Goal: Check status

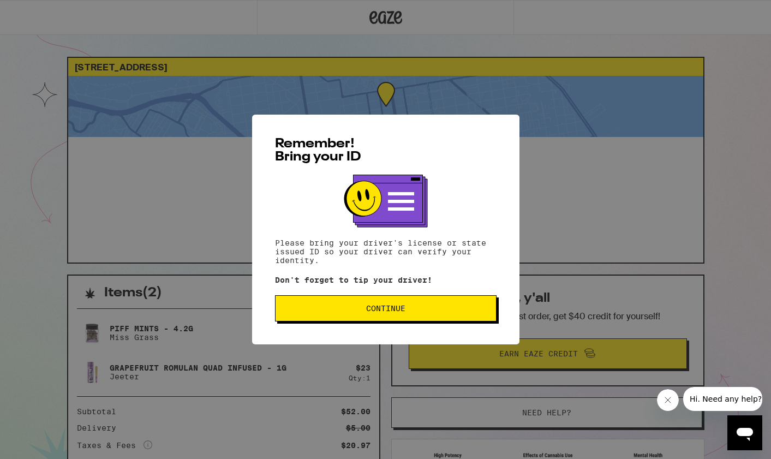
click at [384, 305] on button "Continue" at bounding box center [386, 308] width 222 height 26
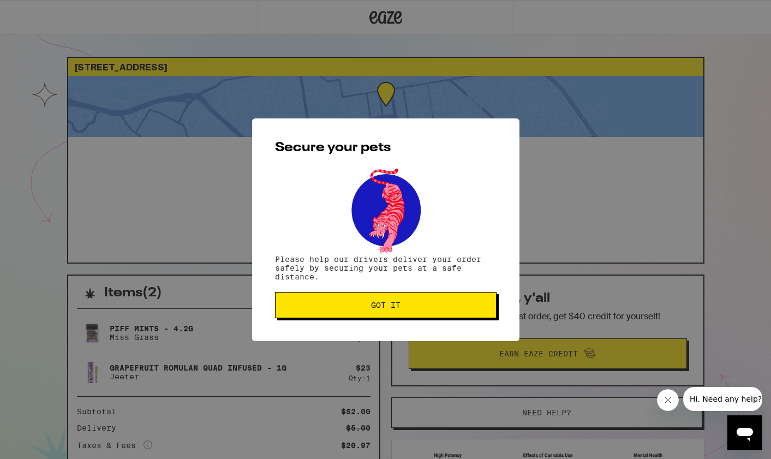
click at [389, 312] on button "Got it" at bounding box center [386, 305] width 222 height 26
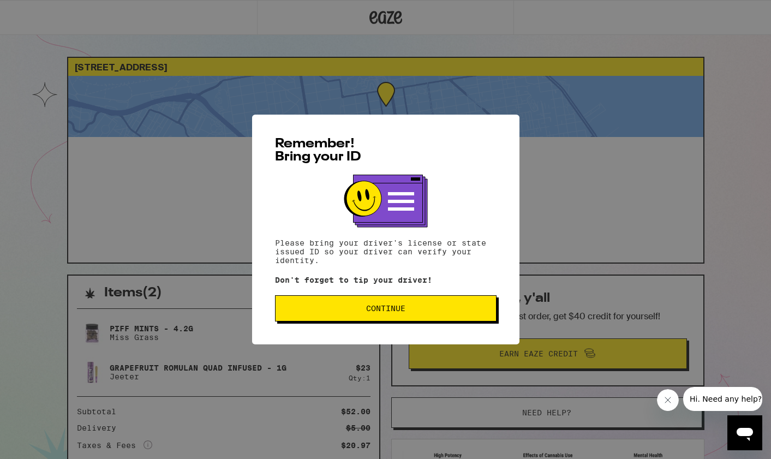
click at [443, 306] on button "Continue" at bounding box center [386, 308] width 222 height 26
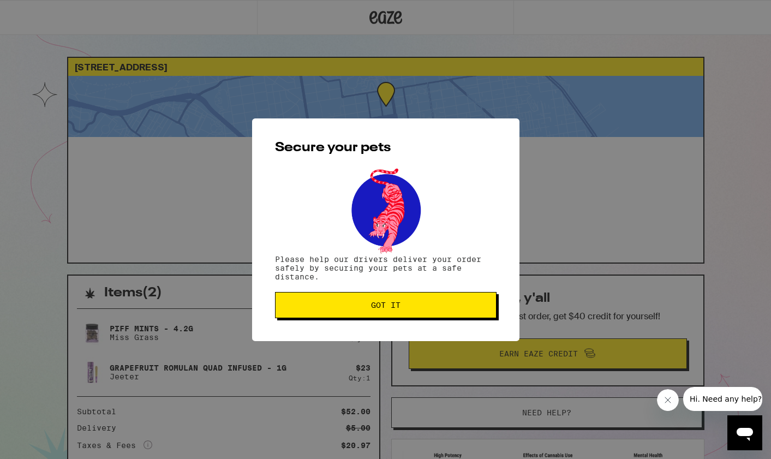
click at [443, 306] on span "Got it" at bounding box center [385, 305] width 203 height 8
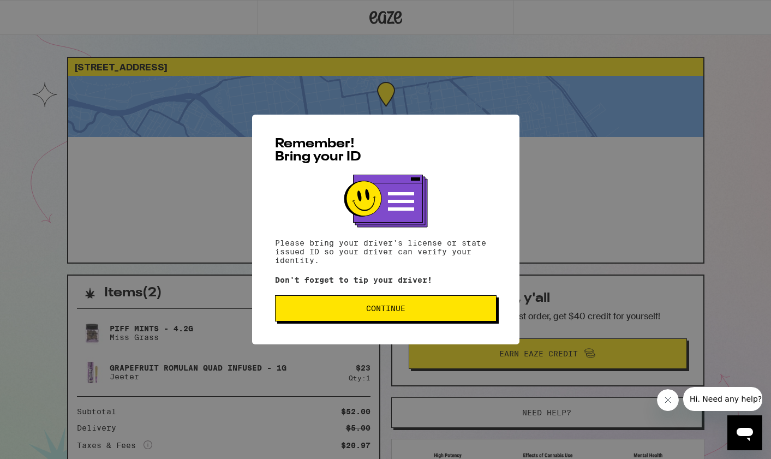
click at [330, 308] on span "Continue" at bounding box center [385, 309] width 203 height 8
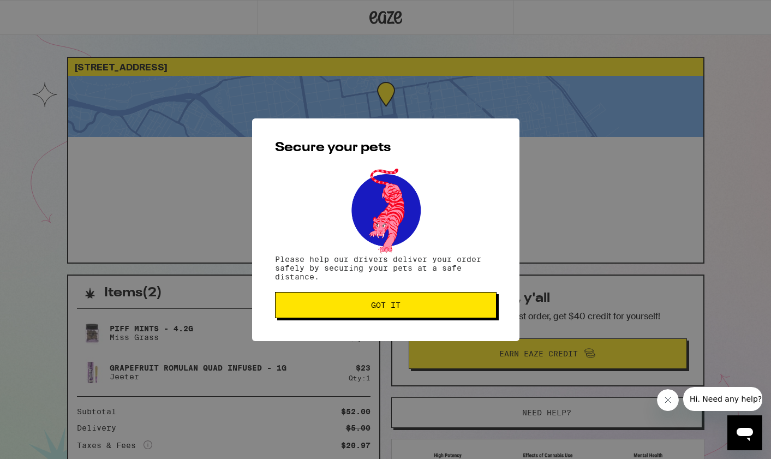
click at [330, 308] on span "Got it" at bounding box center [385, 305] width 203 height 8
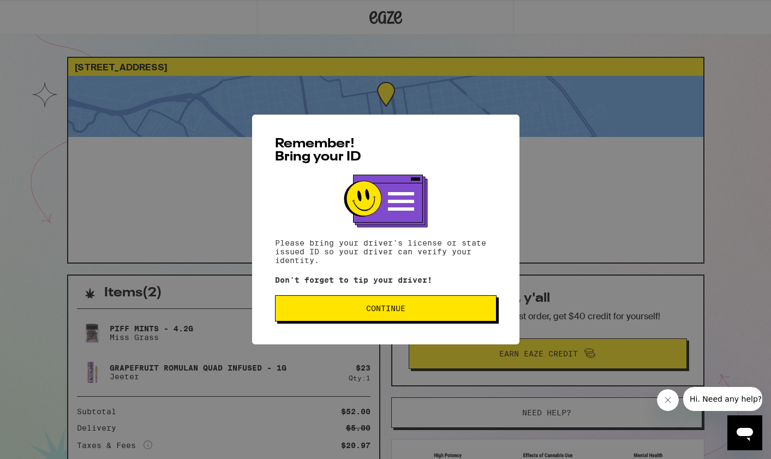
click at [361, 311] on span "Continue" at bounding box center [385, 309] width 203 height 8
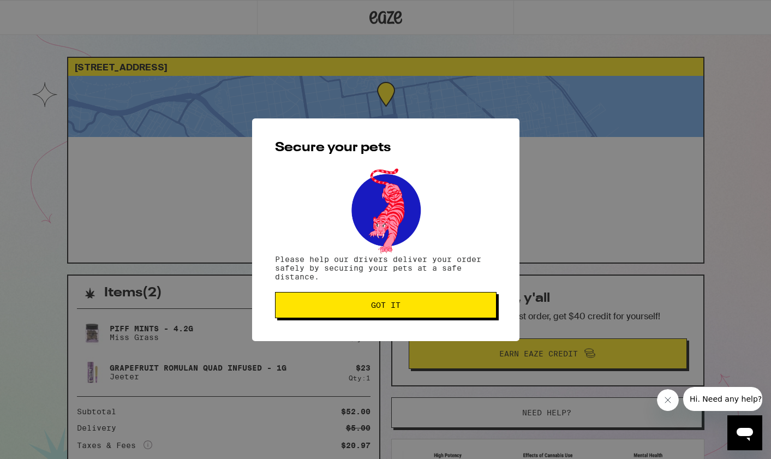
click at [361, 311] on button "Got it" at bounding box center [386, 305] width 222 height 26
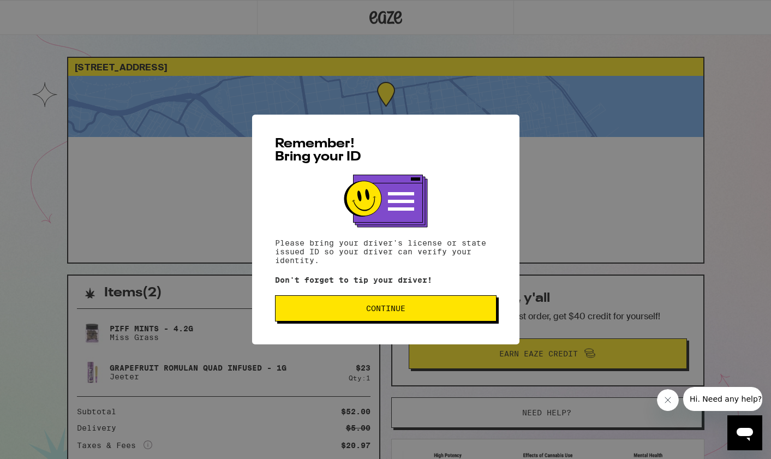
click at [446, 319] on button "Continue" at bounding box center [386, 308] width 222 height 26
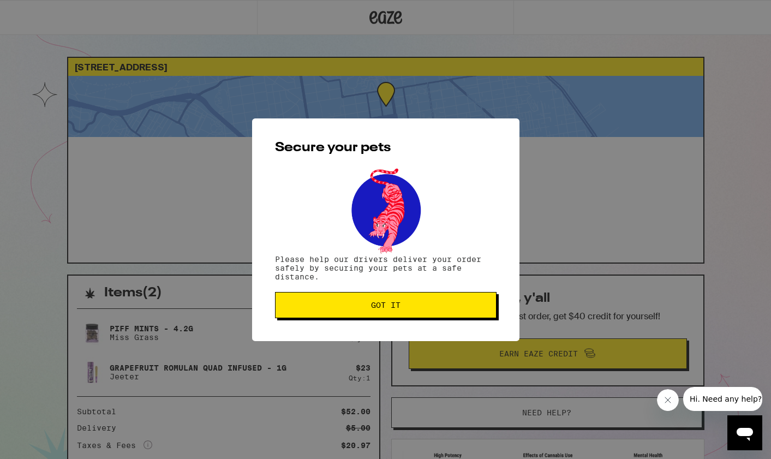
click at [446, 313] on button "Got it" at bounding box center [386, 305] width 222 height 26
